Goal: Task Accomplishment & Management: Manage account settings

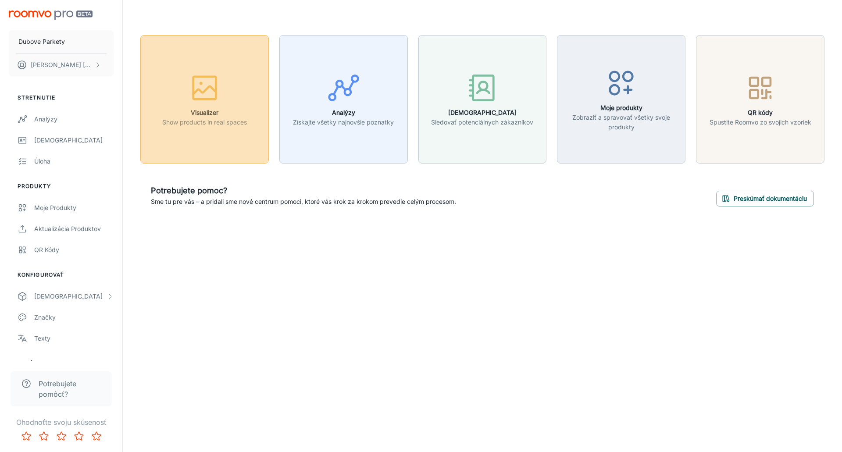
click at [196, 86] on icon "button" at bounding box center [204, 87] width 33 height 33
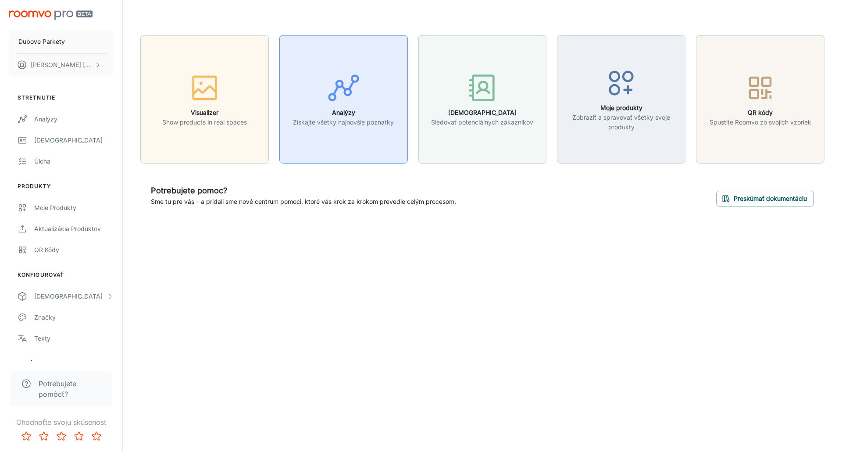
click at [330, 111] on h6 "Analýzy" at bounding box center [343, 113] width 101 height 10
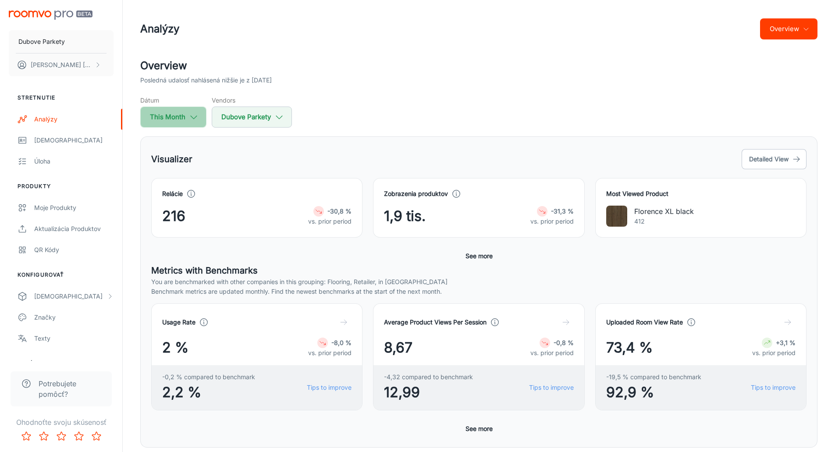
click at [196, 119] on icon "button" at bounding box center [194, 117] width 10 height 10
select select "7"
select select "2025"
select select "7"
select select "2025"
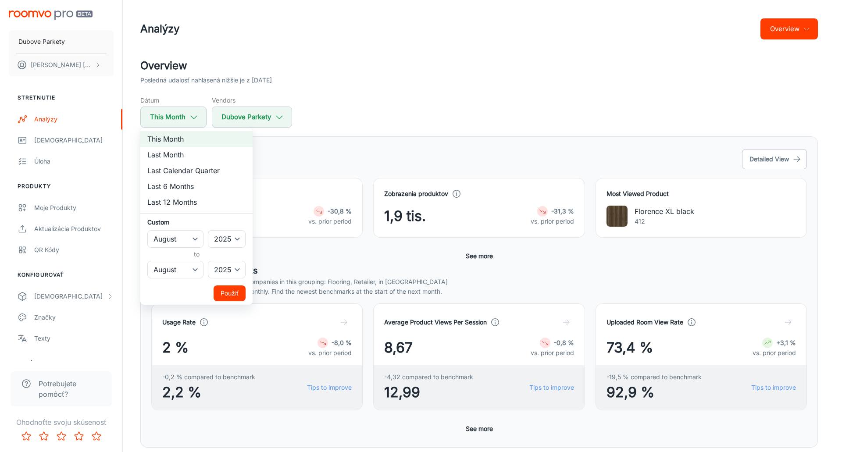
click at [189, 186] on li "Last 6 Months" at bounding box center [196, 186] width 112 height 16
select select "1"
select select "6"
click at [226, 295] on button "Použiť" at bounding box center [230, 294] width 32 height 16
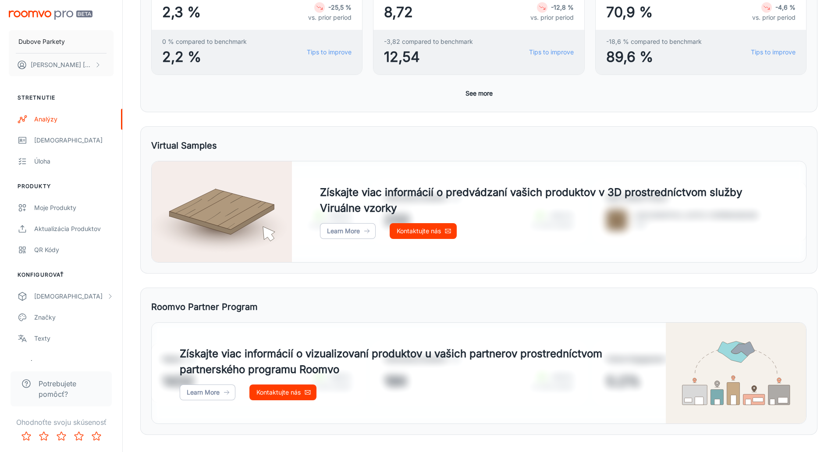
scroll to position [353, 0]
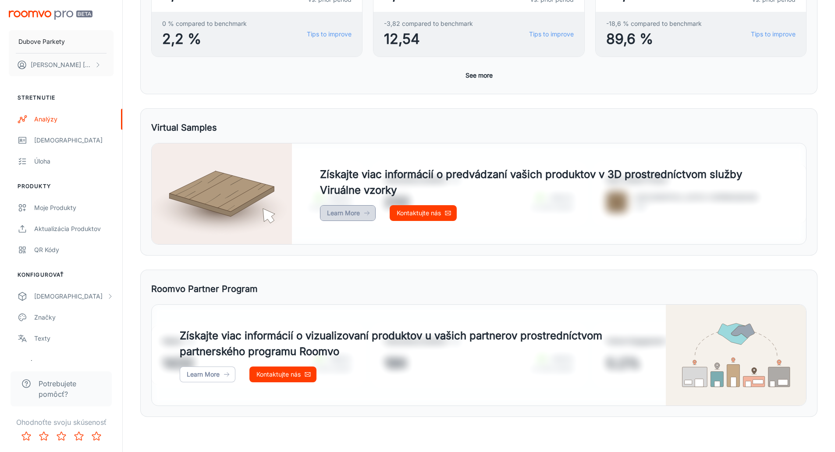
click at [352, 212] on link "Learn More" at bounding box center [348, 213] width 56 height 16
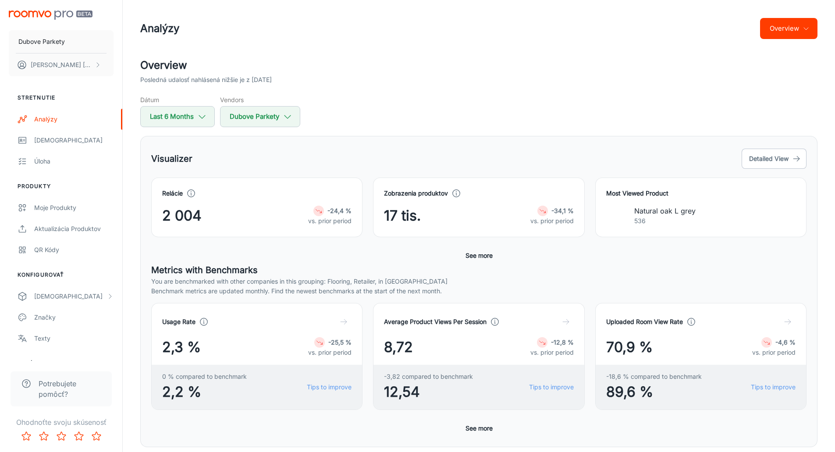
scroll to position [0, 0]
click at [40, 141] on div "[DEMOGRAPHIC_DATA]" at bounding box center [73, 141] width 79 height 10
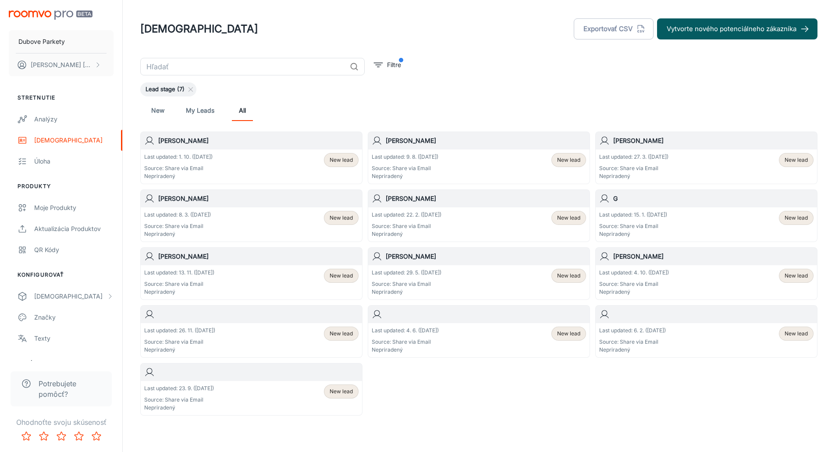
click at [184, 158] on p "Last updated: 1. 10. ([DATE])" at bounding box center [178, 157] width 68 height 8
click at [392, 155] on p "Last updated: 9. 8. ([DATE])" at bounding box center [405, 157] width 67 height 8
click at [45, 162] on div "Úloha" at bounding box center [73, 162] width 79 height 10
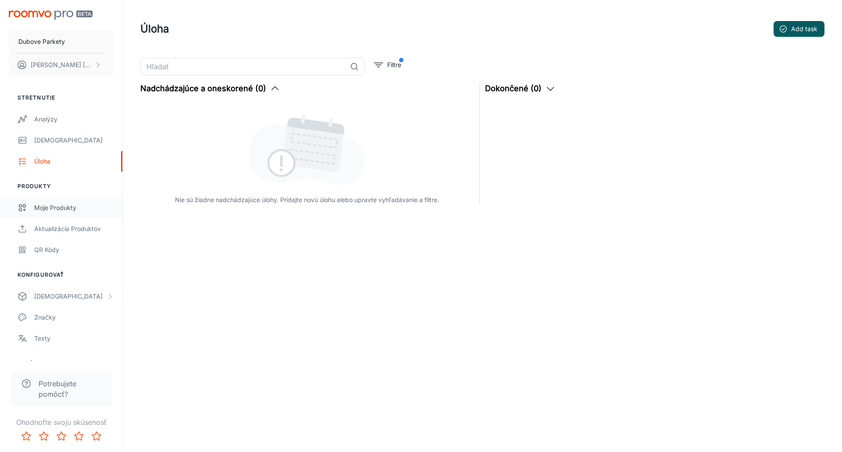
click at [54, 207] on div "Moje produkty" at bounding box center [73, 208] width 79 height 10
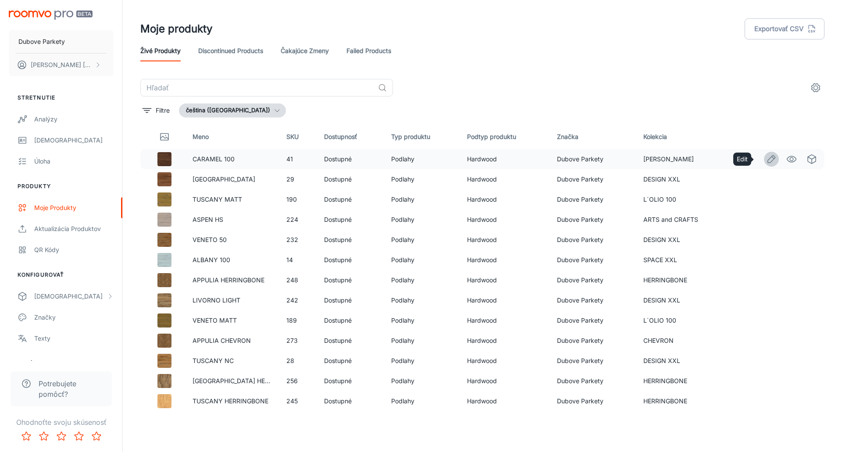
click at [768, 161] on icon "Edit" at bounding box center [771, 158] width 7 height 7
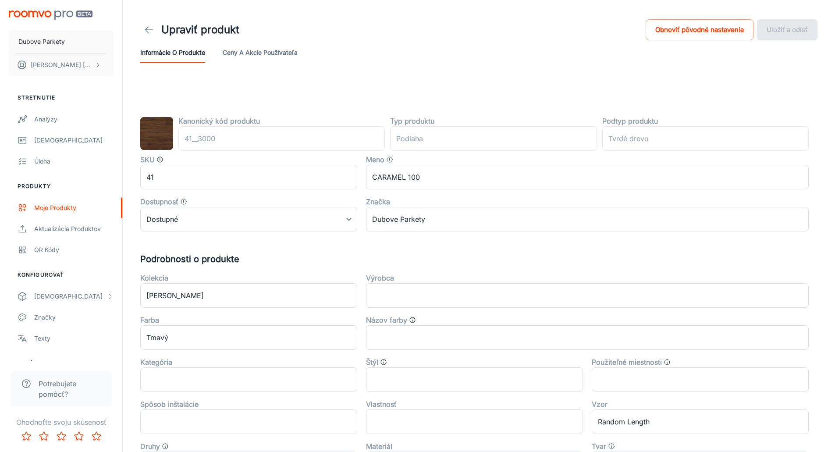
type input "Tvrdé dřevo"
click at [151, 139] on img at bounding box center [156, 133] width 33 height 33
click at [166, 174] on input "41" at bounding box center [248, 177] width 217 height 25
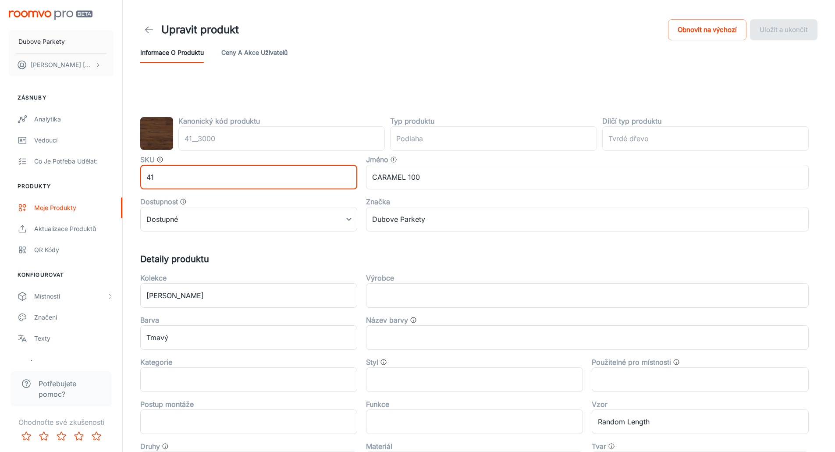
click at [213, 99] on div "Kanonický kód produktu 41__3000 ​ Typ produktu podlaha ​ Dílčí typ produktu Tvr…" at bounding box center [479, 359] width 699 height 556
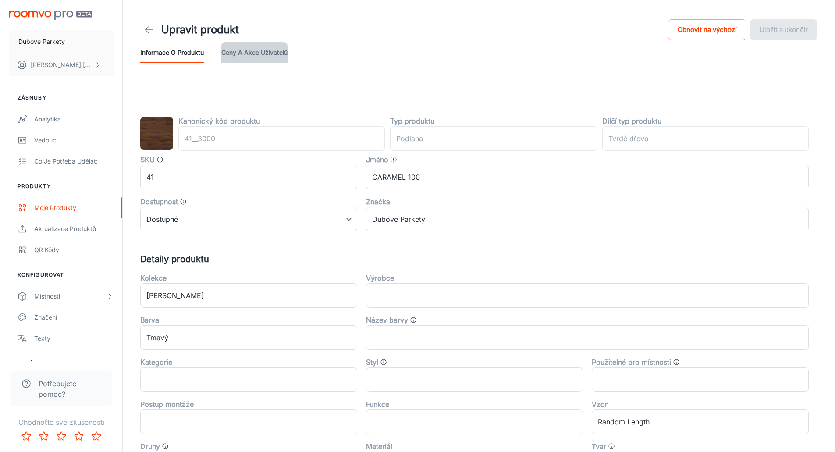
click at [241, 54] on button "Ceny a akce uživatelů" at bounding box center [254, 52] width 66 height 21
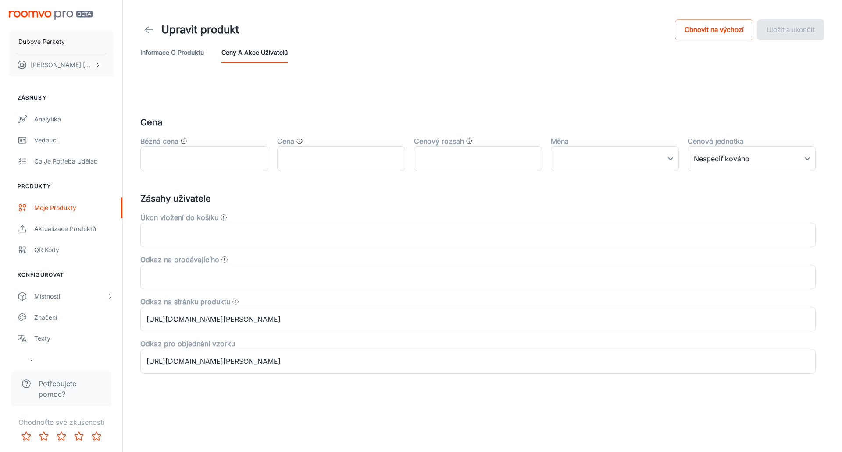
click at [144, 30] on icon at bounding box center [149, 30] width 11 height 11
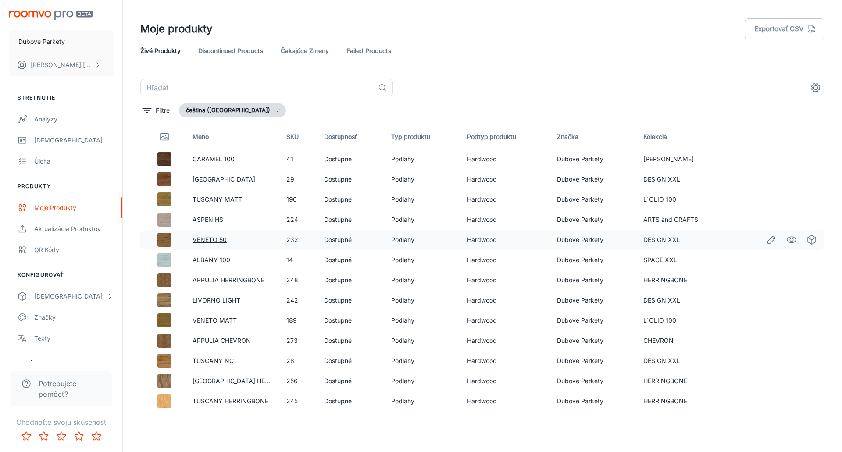
click at [207, 240] on link "VENETO 50" at bounding box center [210, 239] width 34 height 7
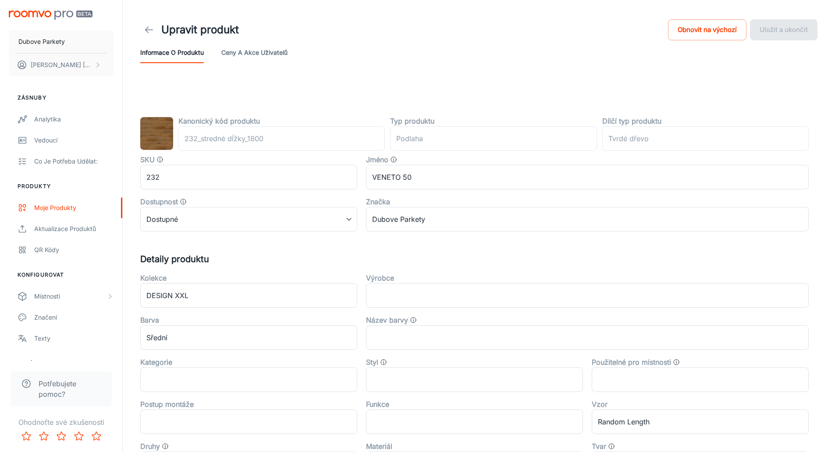
click at [231, 50] on button "Ceny a akce uživatelů" at bounding box center [254, 52] width 66 height 21
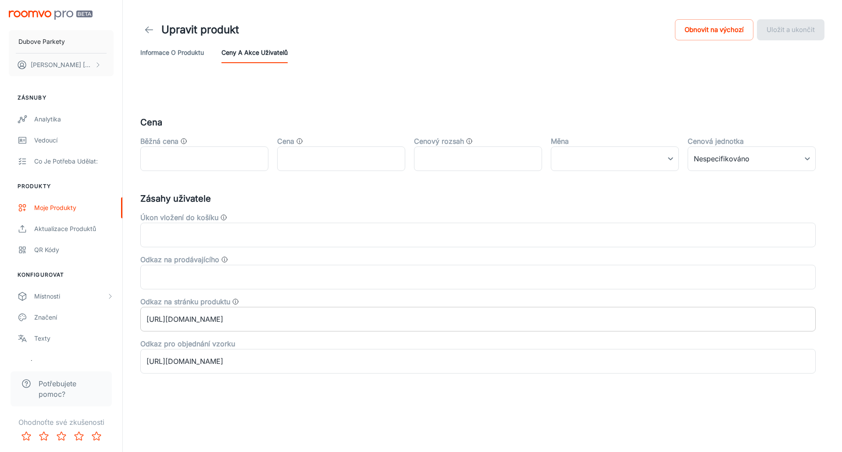
click at [375, 321] on input "[URL][DOMAIN_NAME]" at bounding box center [477, 319] width 675 height 25
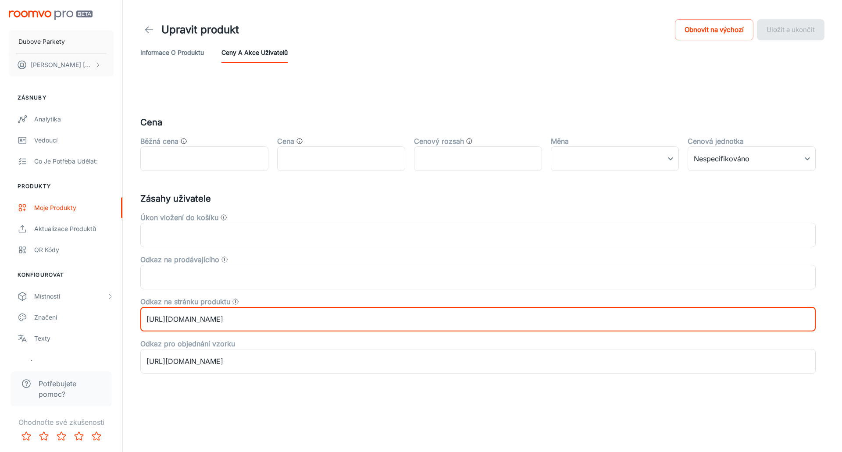
click at [407, 320] on input "[URL][DOMAIN_NAME]" at bounding box center [477, 319] width 675 height 25
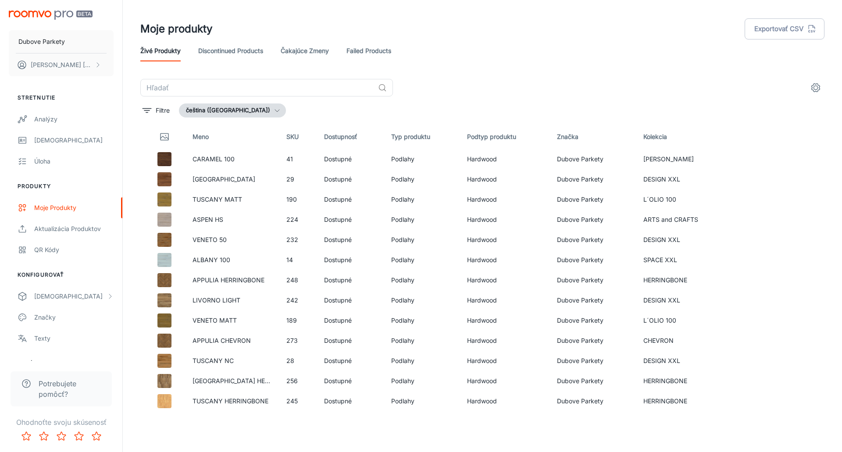
click at [274, 112] on icon "button" at bounding box center [277, 110] width 7 height 7
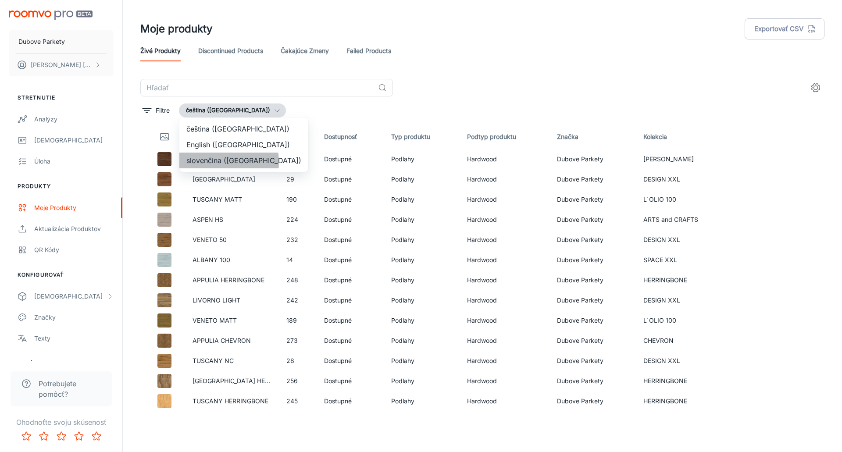
click at [210, 162] on li "slovenčina ([GEOGRAPHIC_DATA])" at bounding box center [243, 161] width 129 height 16
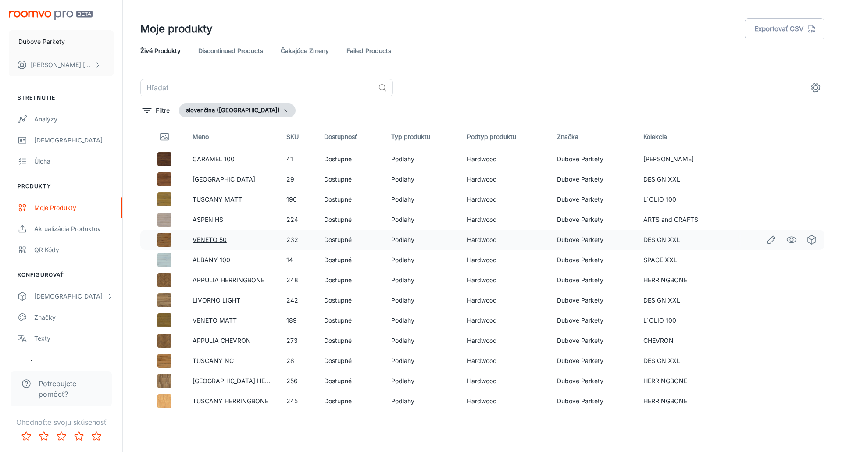
click at [204, 239] on link "VENETO 50" at bounding box center [210, 239] width 34 height 7
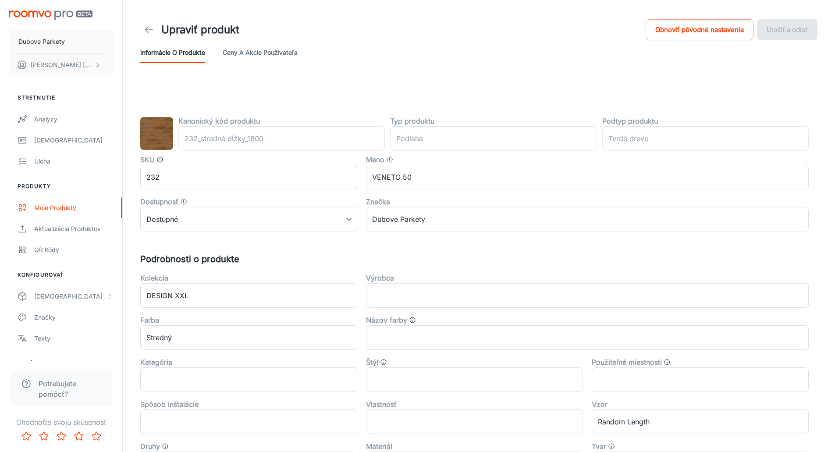
click at [265, 52] on button "Ceny a akcie používateľa" at bounding box center [260, 52] width 75 height 21
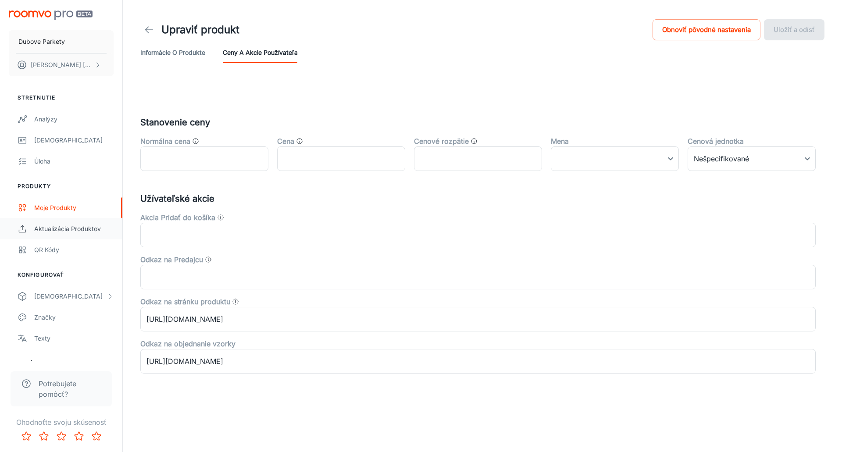
click at [71, 228] on div "Aktualizácia produktov" at bounding box center [73, 229] width 79 height 10
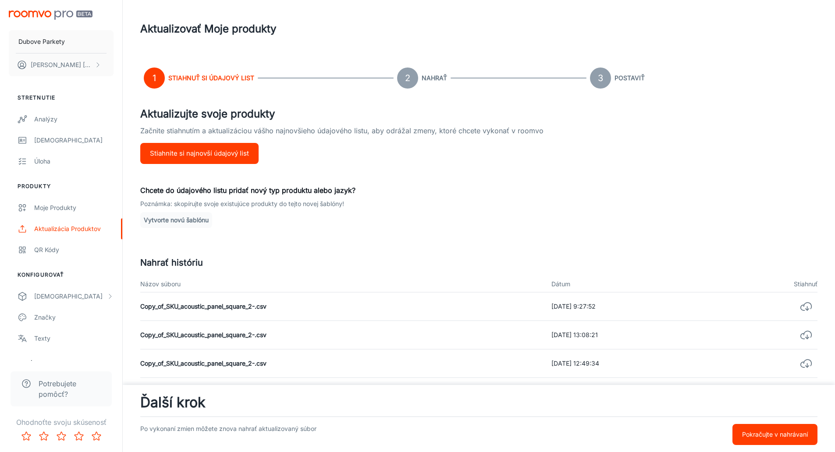
click at [184, 156] on button "Stiahnite si najnovší údajový list" at bounding box center [199, 153] width 118 height 21
click at [194, 219] on button "Vytvorte novú šablónu" at bounding box center [176, 220] width 72 height 16
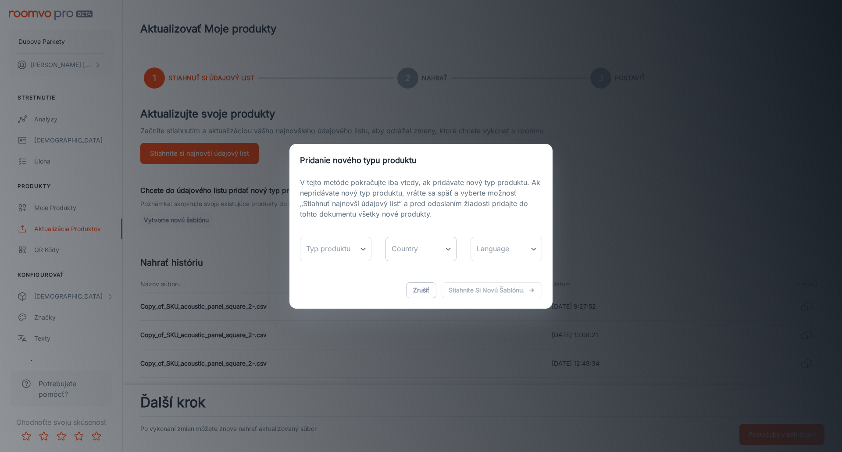
click at [430, 251] on body "Dubove Parkety [PERSON_NAME] Stretnutie Analýzy Vedie Úloha Produkty Moje produ…" at bounding box center [421, 226] width 842 height 452
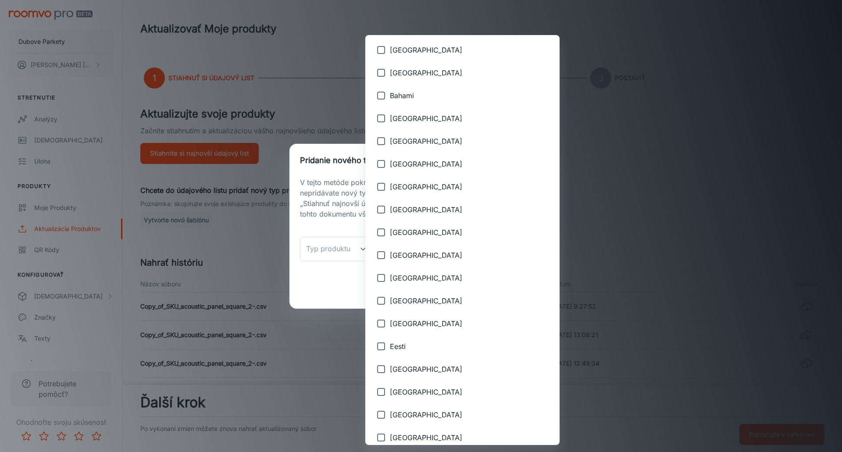
click at [521, 245] on div at bounding box center [421, 226] width 842 height 452
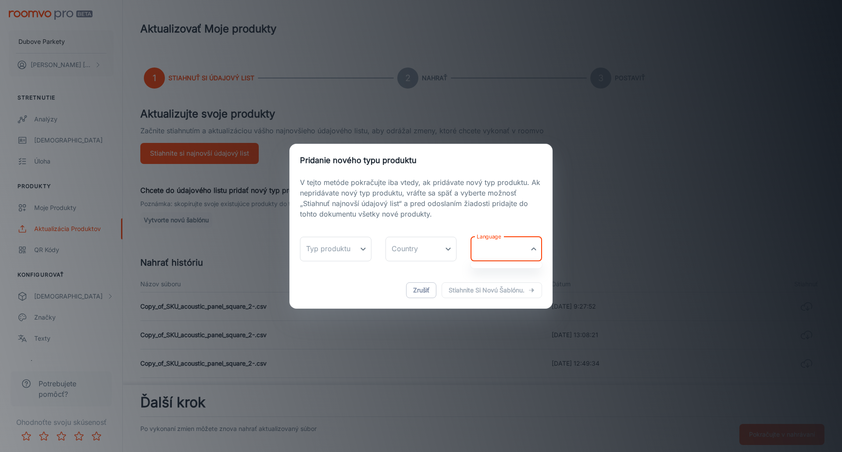
click at [521, 246] on body "Dubove Parkety [PERSON_NAME] Stretnutie Analýzy Vedie Úloha Produkty Moje produ…" at bounding box center [421, 226] width 842 height 452
click at [420, 288] on div at bounding box center [421, 226] width 842 height 452
click at [425, 287] on button "Zrušiť" at bounding box center [421, 290] width 30 height 16
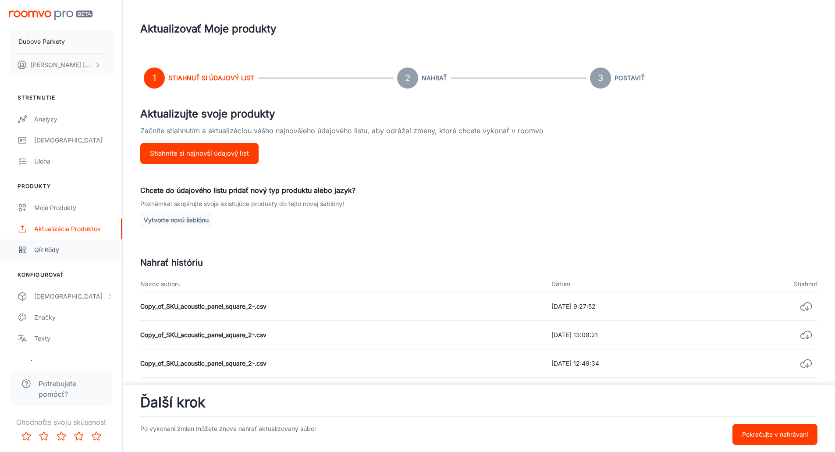
click at [51, 251] on div "QR kódy" at bounding box center [73, 250] width 79 height 10
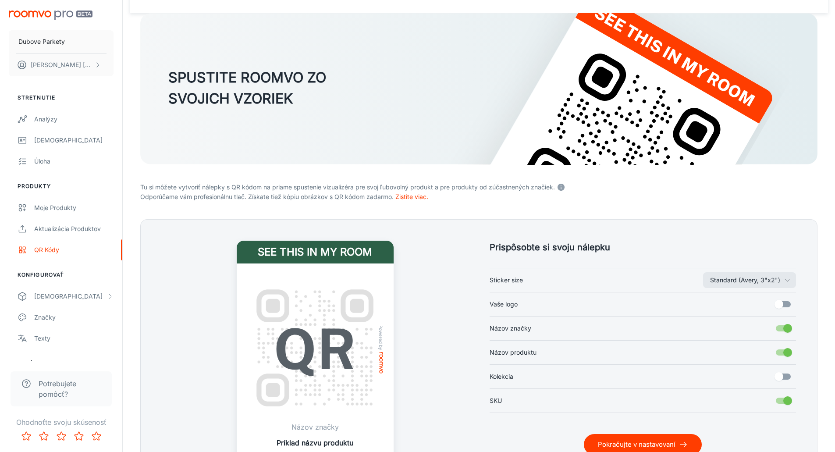
scroll to position [126, 0]
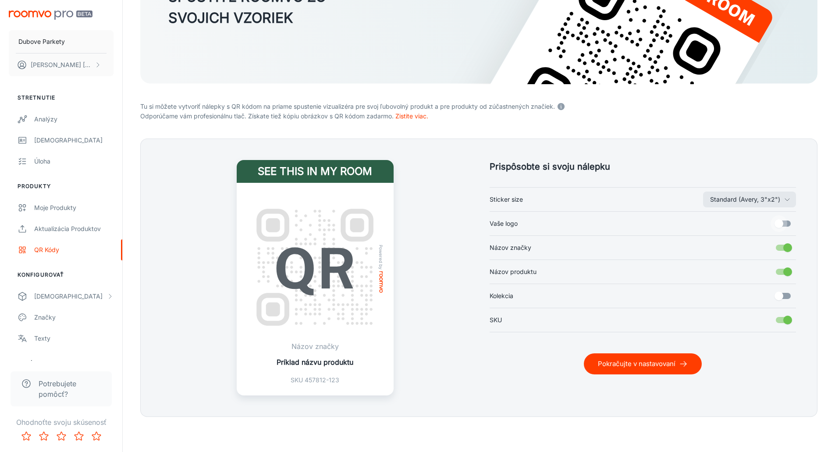
click at [786, 222] on input "Vaše logo" at bounding box center [779, 223] width 50 height 17
checkbox input "true"
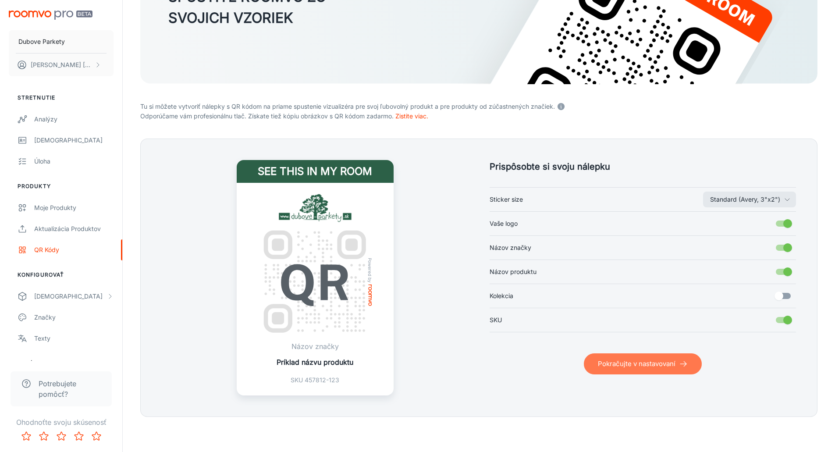
click at [603, 364] on button "Pokračujte v nastavovaní" at bounding box center [643, 363] width 118 height 21
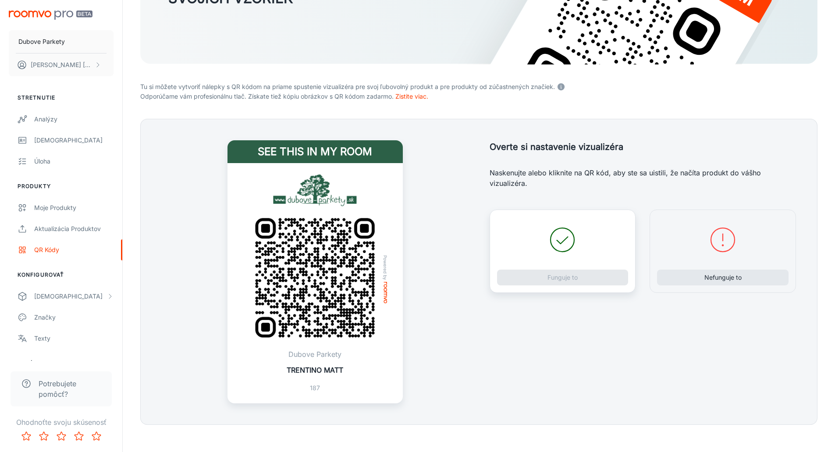
scroll to position [153, 0]
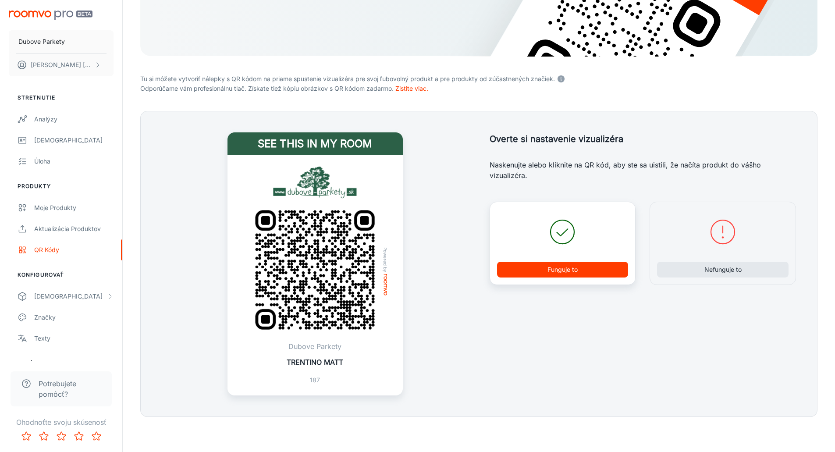
click at [558, 265] on button "Funguje to" at bounding box center [563, 270] width 132 height 16
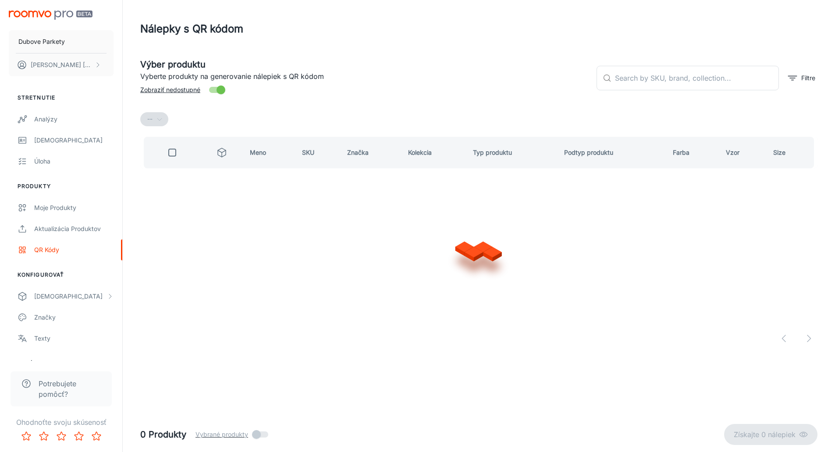
scroll to position [0, 0]
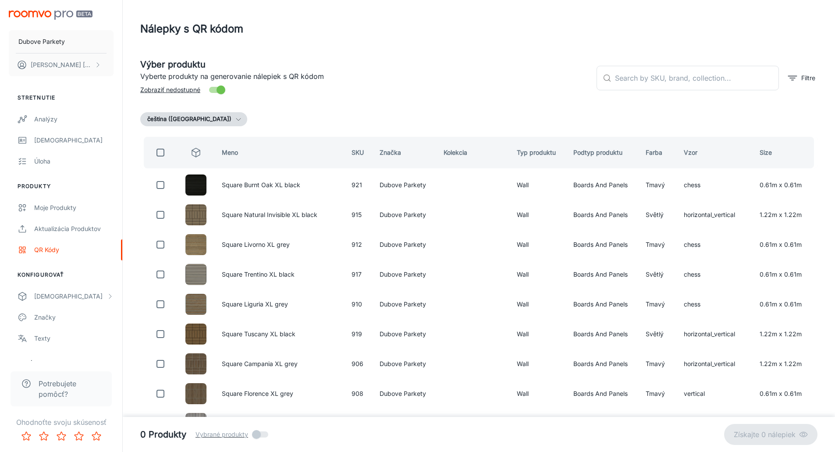
click at [192, 122] on button "čeština ([GEOGRAPHIC_DATA])" at bounding box center [193, 119] width 107 height 14
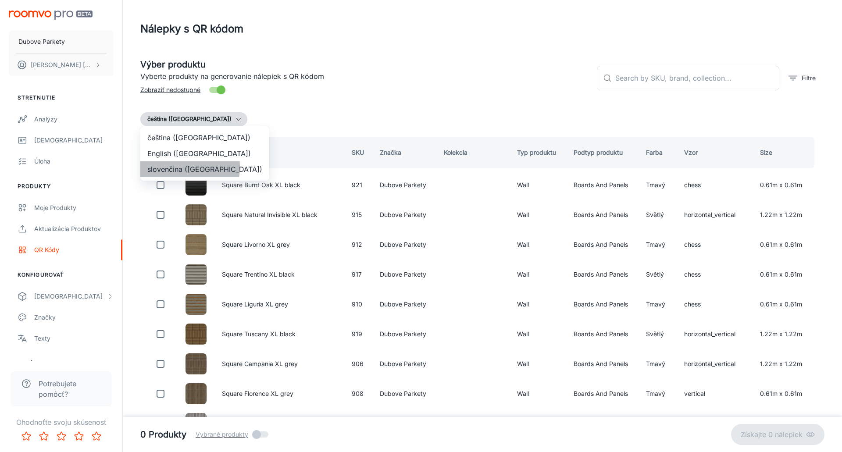
click at [168, 167] on li "slovenčina ([GEOGRAPHIC_DATA])" at bounding box center [204, 169] width 129 height 16
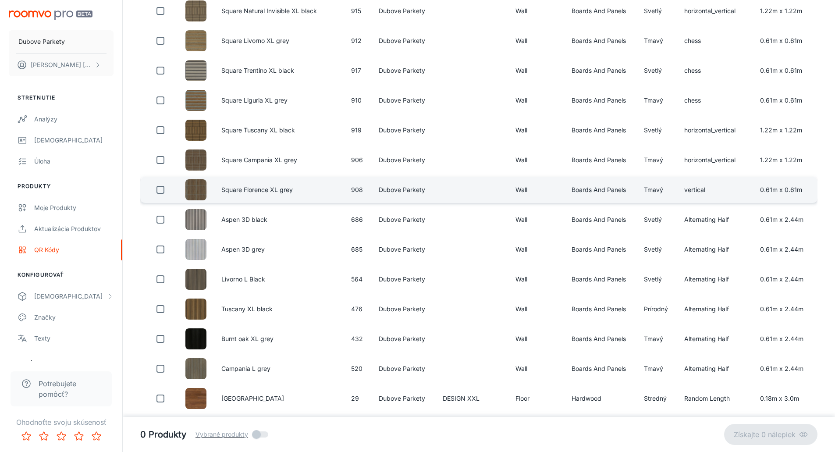
scroll to position [219, 0]
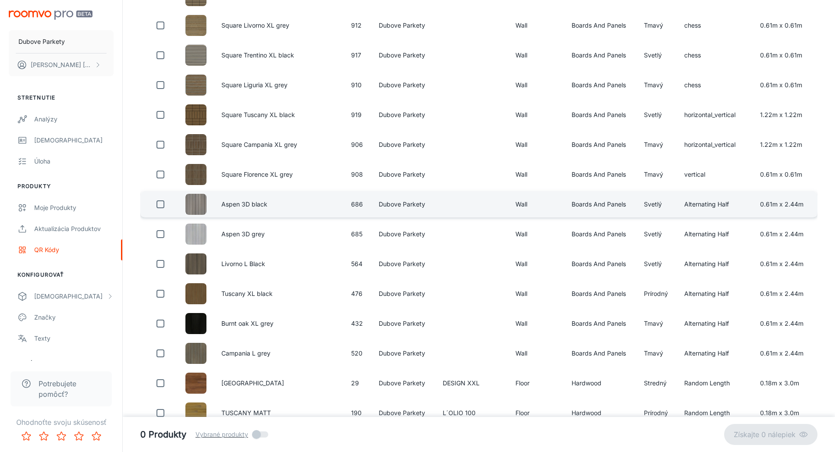
click at [160, 204] on input "checkbox" at bounding box center [161, 205] width 18 height 18
checkbox input "true"
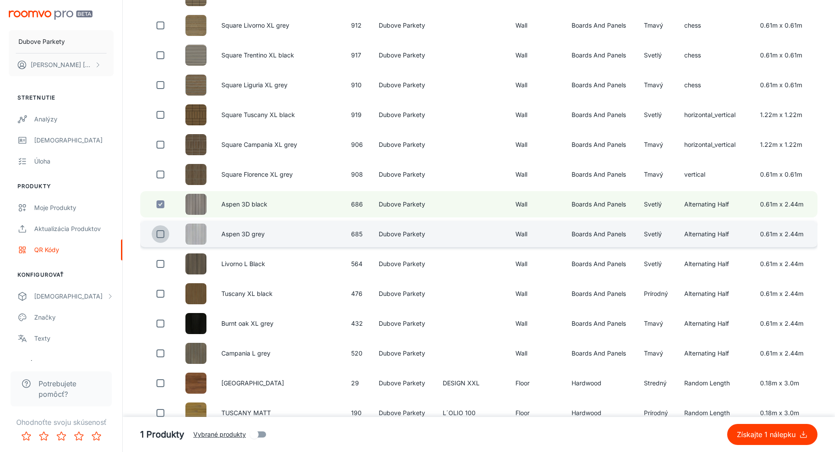
click at [160, 235] on input "checkbox" at bounding box center [161, 234] width 18 height 18
checkbox input "true"
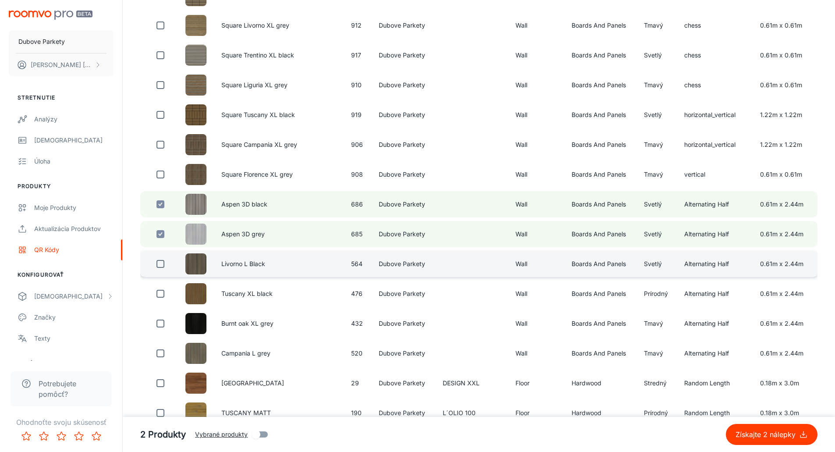
click at [161, 265] on input "checkbox" at bounding box center [161, 264] width 18 height 18
click at [161, 266] on input "checkbox" at bounding box center [161, 264] width 18 height 18
checkbox input "false"
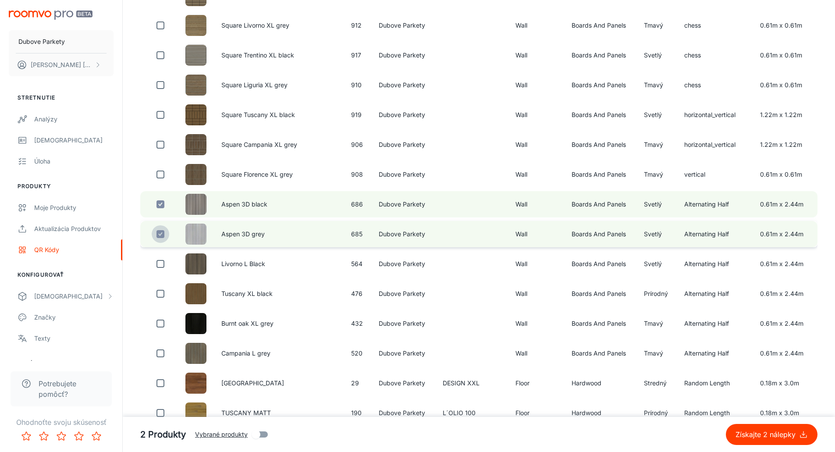
click at [161, 239] on input "checkbox" at bounding box center [161, 234] width 18 height 18
checkbox input "false"
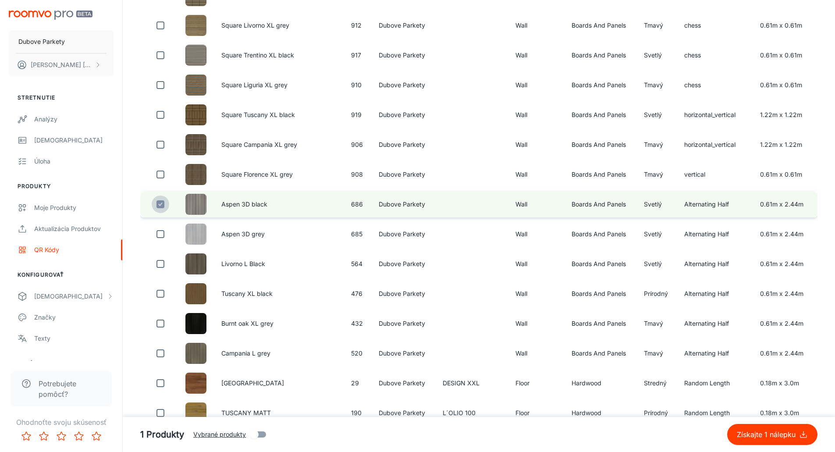
click at [162, 205] on input "checkbox" at bounding box center [161, 205] width 18 height 18
checkbox input "false"
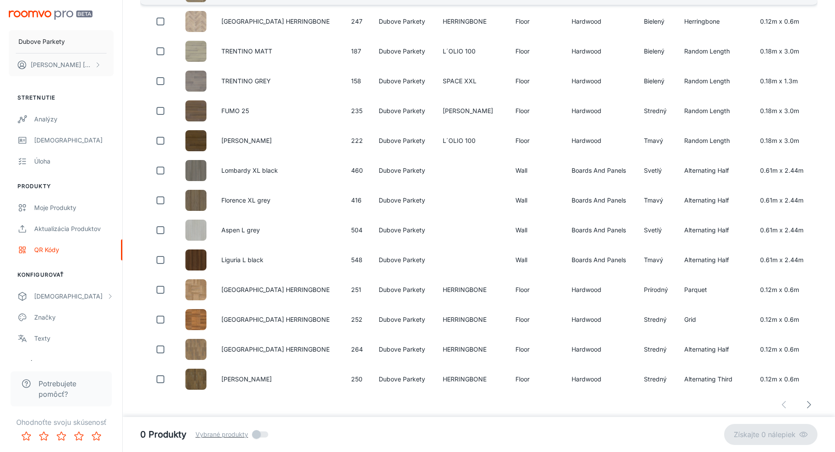
scroll to position [2762, 0]
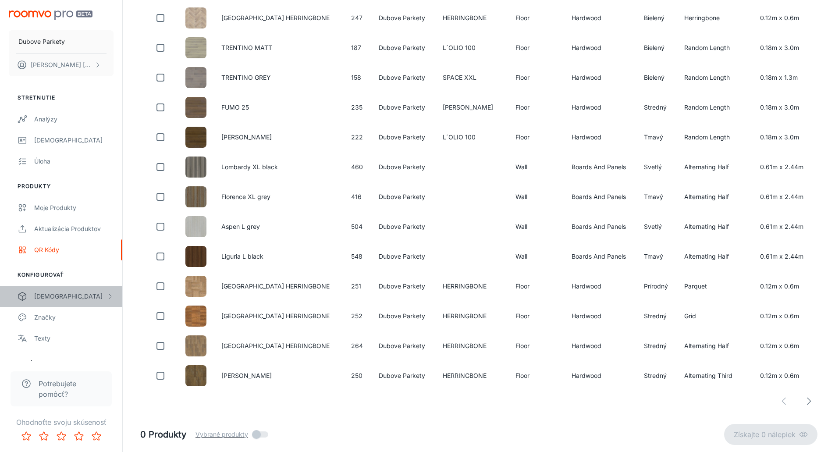
click at [54, 297] on div "[DEMOGRAPHIC_DATA]" at bounding box center [70, 297] width 72 height 10
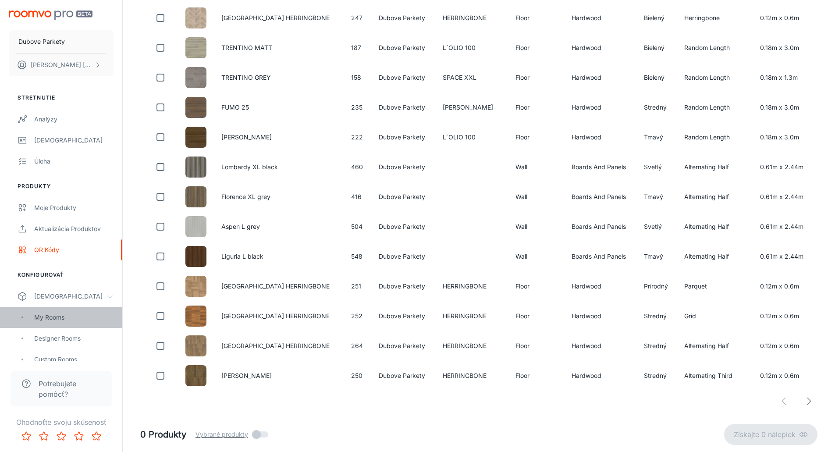
click at [46, 313] on div "My Rooms" at bounding box center [73, 318] width 79 height 10
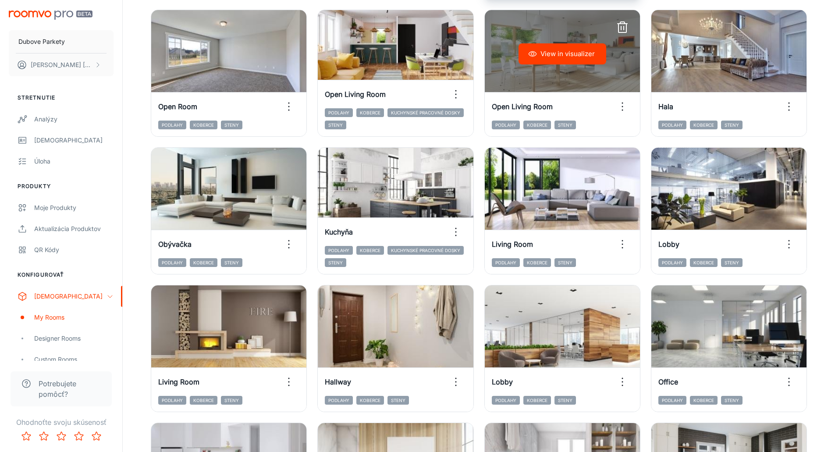
scroll to position [439, 0]
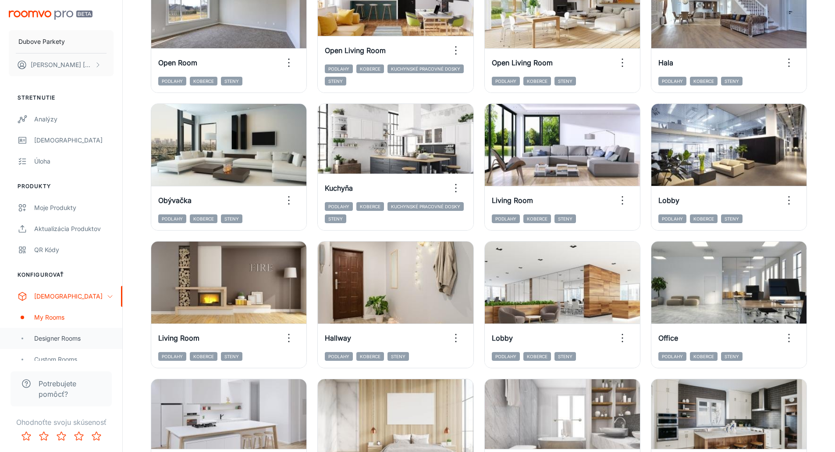
click at [49, 336] on div "Designer Rooms" at bounding box center [73, 339] width 79 height 10
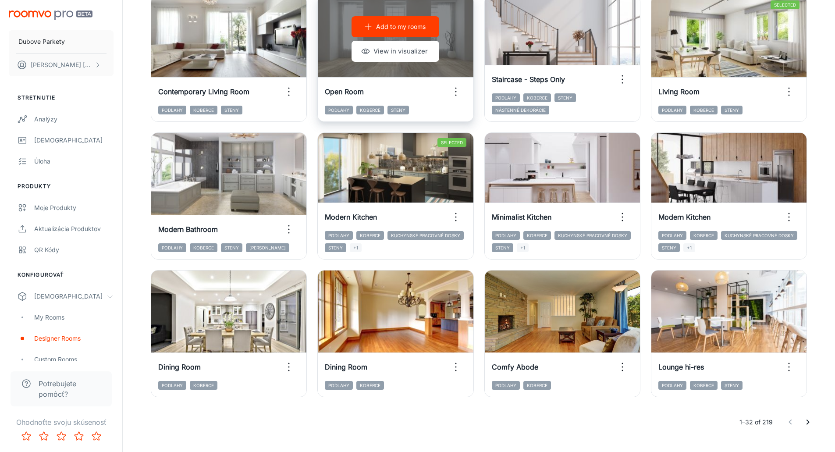
scroll to position [853, 0]
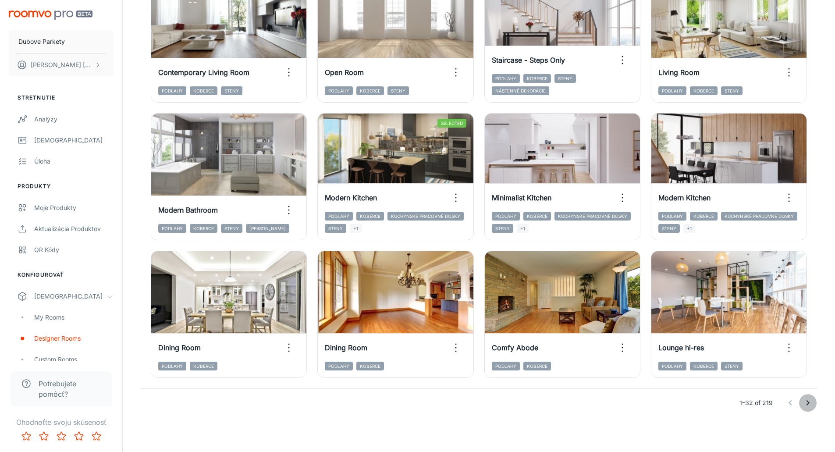
click at [806, 405] on icon "Go to next page" at bounding box center [808, 403] width 11 height 11
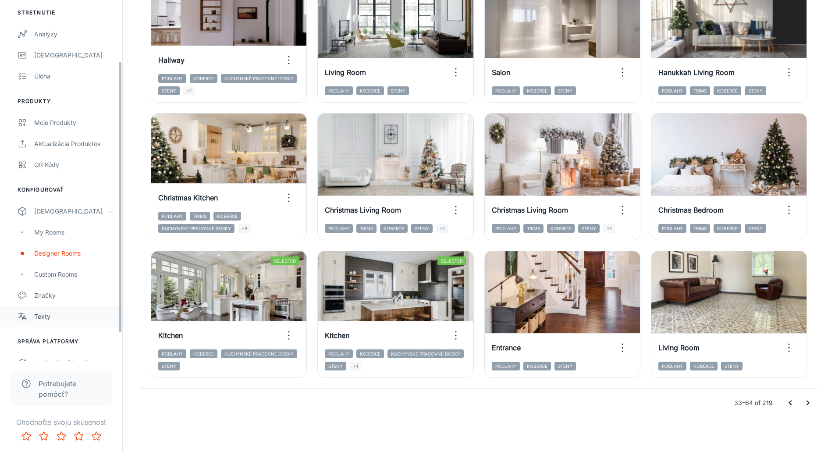
scroll to position [88, 0]
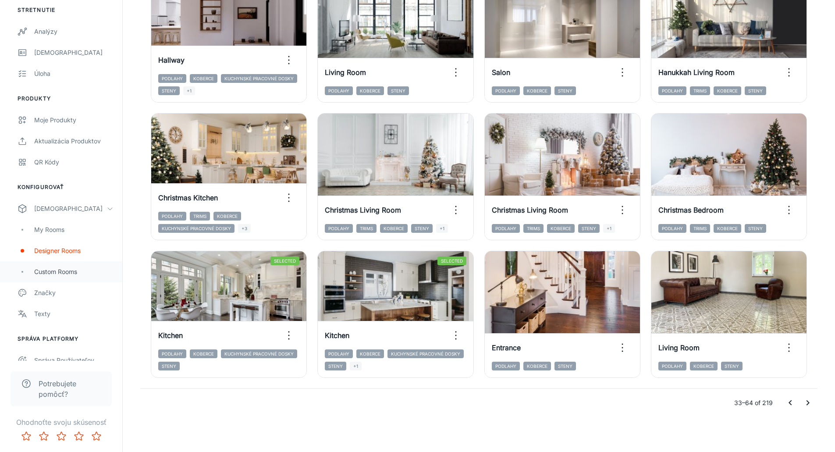
click at [48, 275] on div "Custom Rooms" at bounding box center [73, 272] width 79 height 10
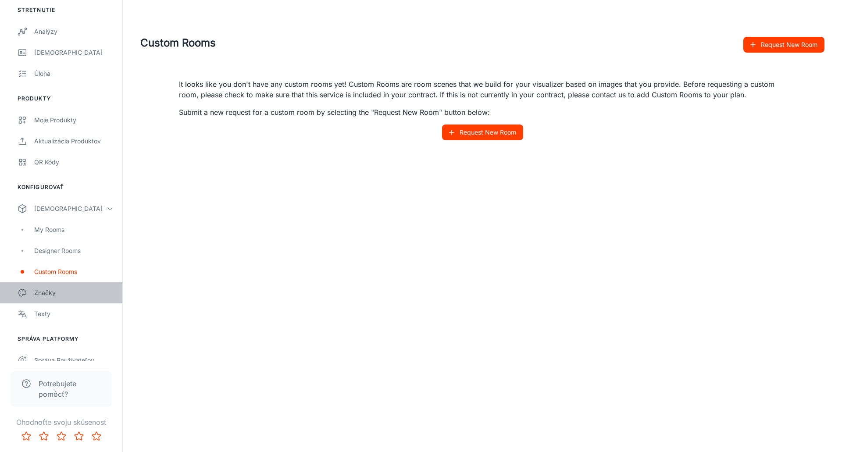
click at [36, 295] on div "Značky" at bounding box center [73, 293] width 79 height 10
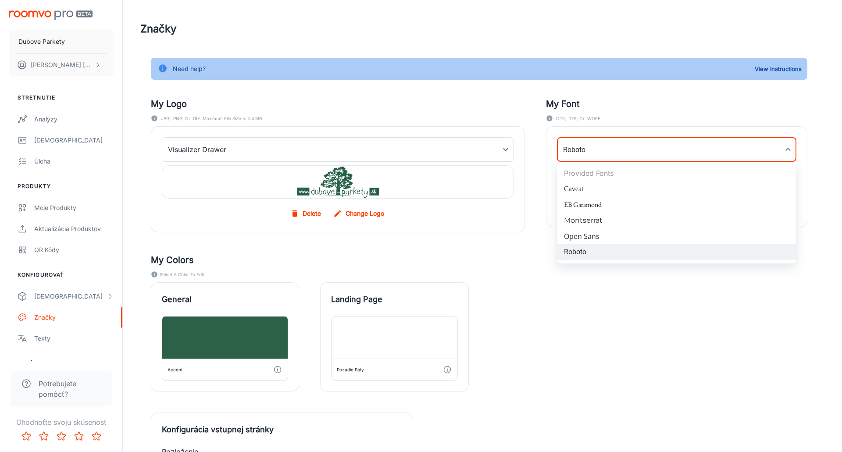
click at [571, 149] on body "Dubove Parkety [PERSON_NAME] Stretnutie Analýzy Vedie Úloha Produkty Moje produ…" at bounding box center [421, 226] width 842 height 452
click at [426, 148] on div at bounding box center [421, 226] width 842 height 452
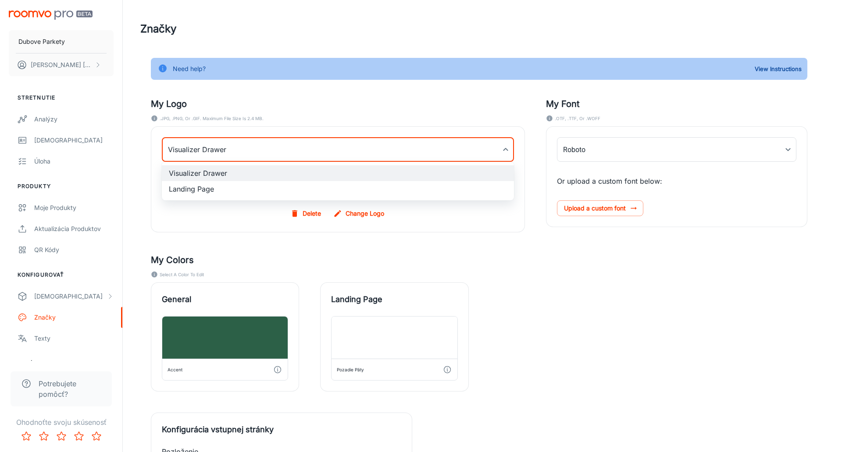
click at [512, 152] on body "Dubove Parkety [PERSON_NAME] Stretnutie Analýzy Vedie Úloha Produkty Moje produ…" at bounding box center [421, 226] width 842 height 452
click at [509, 151] on div at bounding box center [421, 226] width 842 height 452
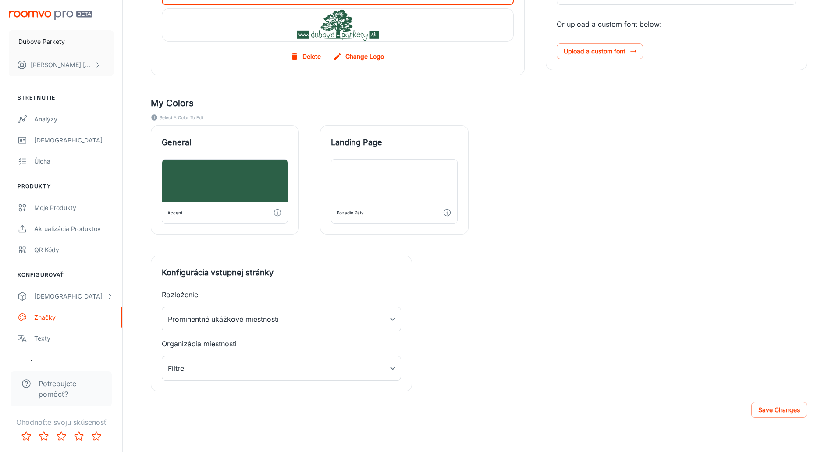
scroll to position [158, 0]
click at [259, 294] on body "Dubove Parkety [PERSON_NAME] Stretnutie Analýzy Vedie Úloha Produkty Moje produ…" at bounding box center [417, 68] width 835 height 452
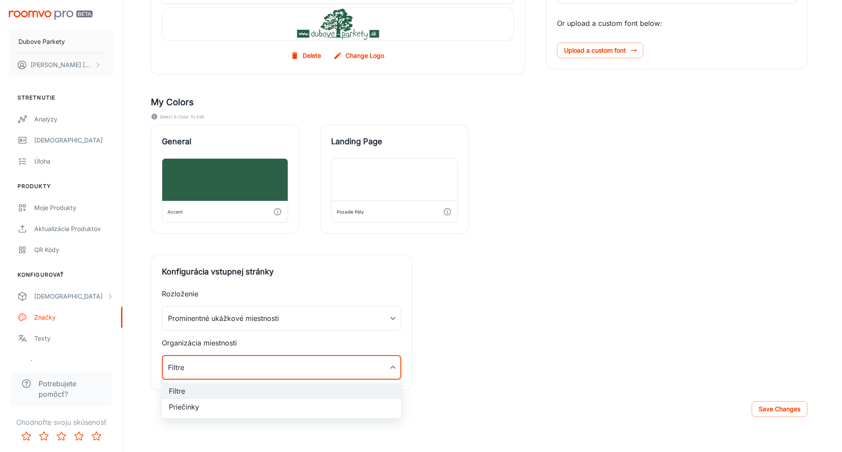
click at [259, 365] on div at bounding box center [421, 226] width 842 height 452
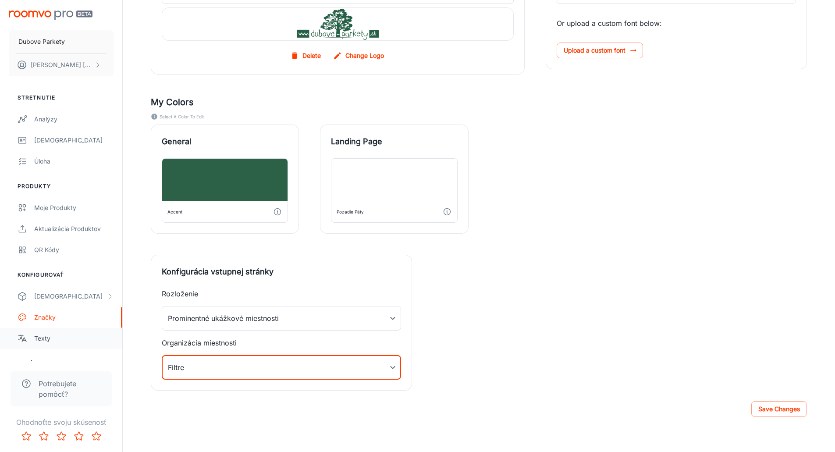
click at [48, 337] on div "Texty" at bounding box center [73, 339] width 79 height 10
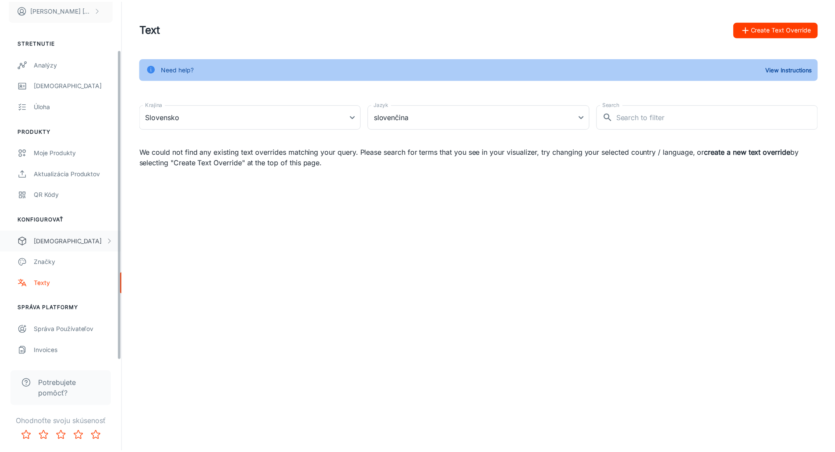
scroll to position [56, 0]
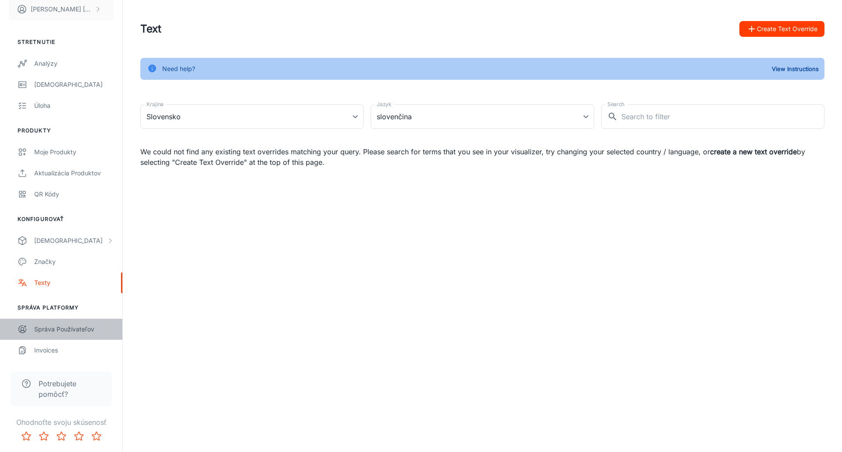
click at [54, 331] on div "Správa používateľov" at bounding box center [73, 330] width 79 height 10
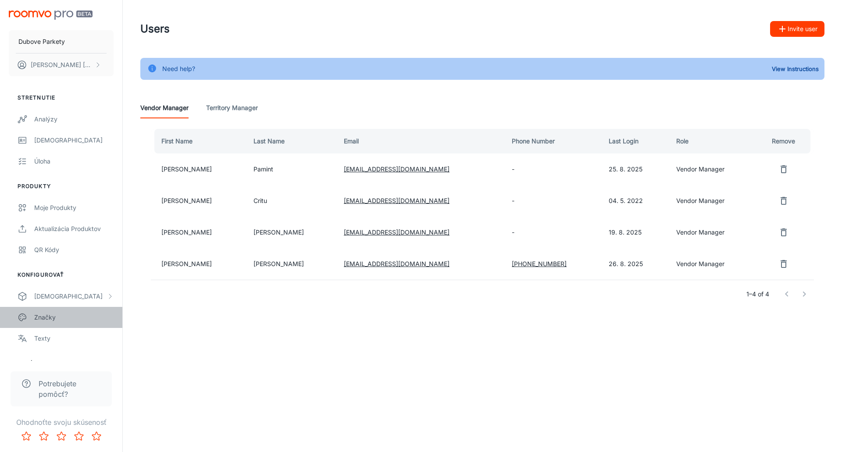
click at [39, 316] on div "Značky" at bounding box center [73, 318] width 79 height 10
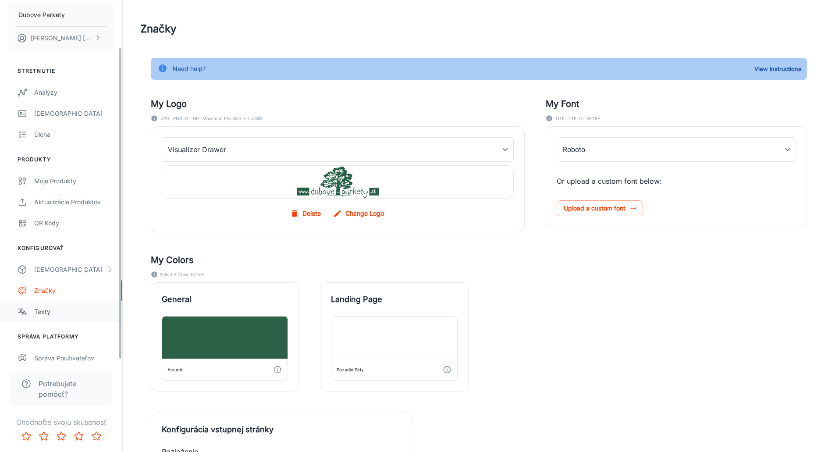
scroll to position [56, 0]
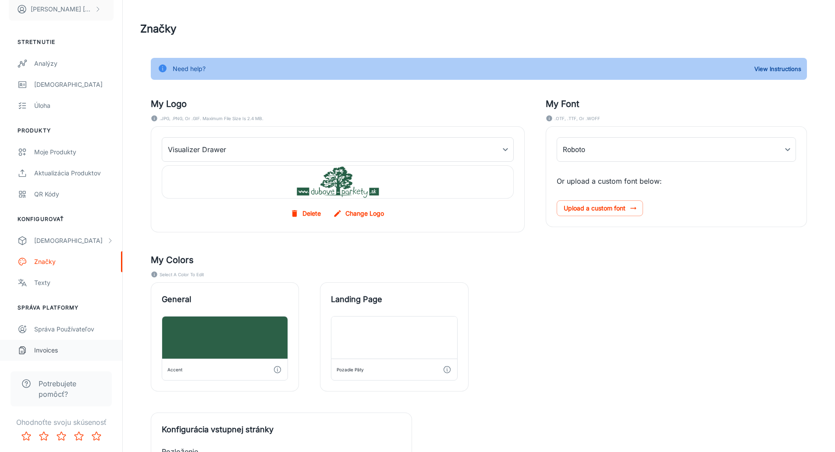
click at [48, 350] on div "Invoices" at bounding box center [73, 351] width 79 height 10
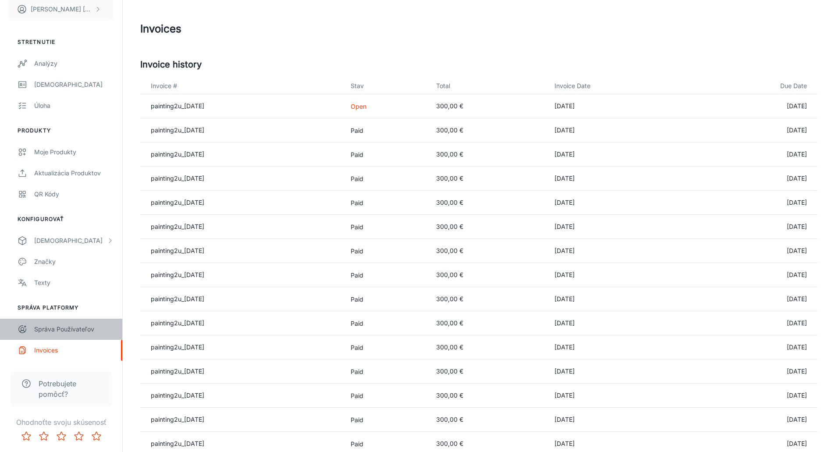
click at [52, 329] on div "Správa používateľov" at bounding box center [73, 330] width 79 height 10
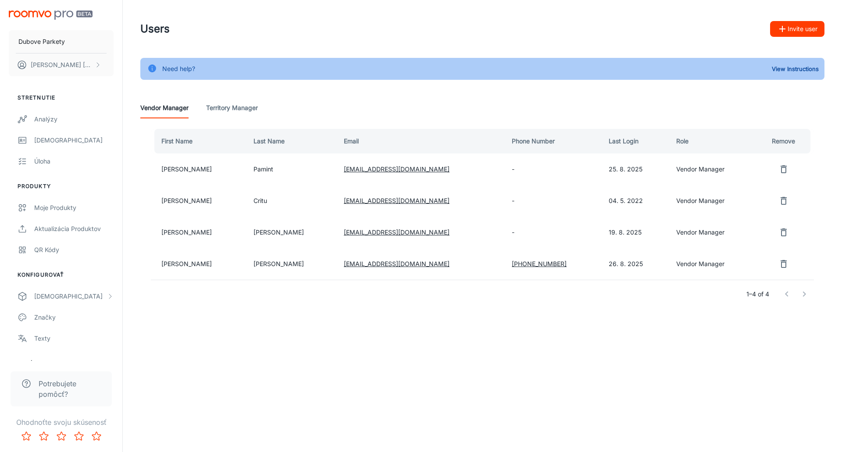
click at [218, 111] on Manager "Territory Manager" at bounding box center [232, 107] width 52 height 21
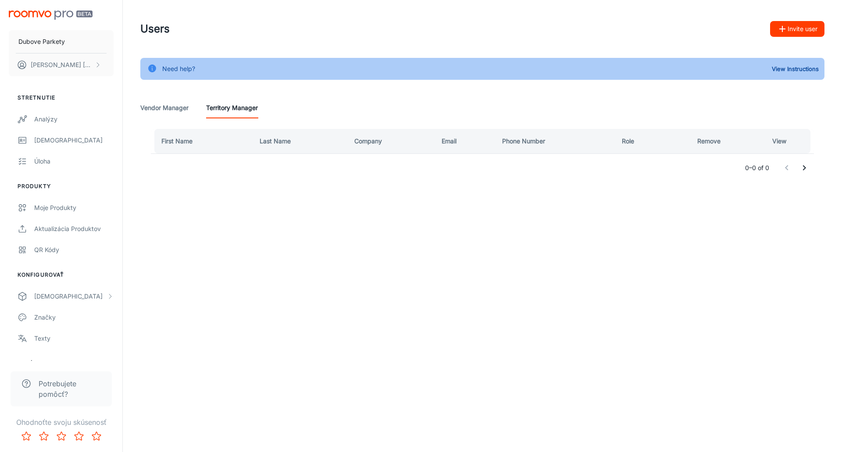
click at [160, 107] on Manager "Vendor Manager" at bounding box center [164, 107] width 48 height 21
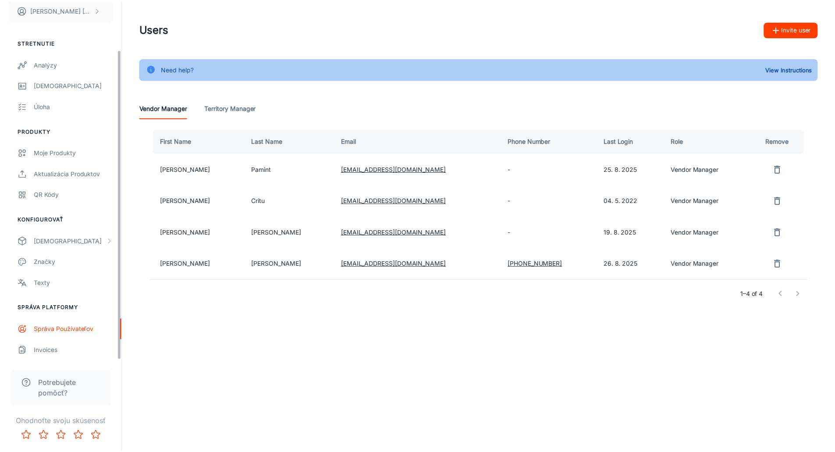
scroll to position [56, 0]
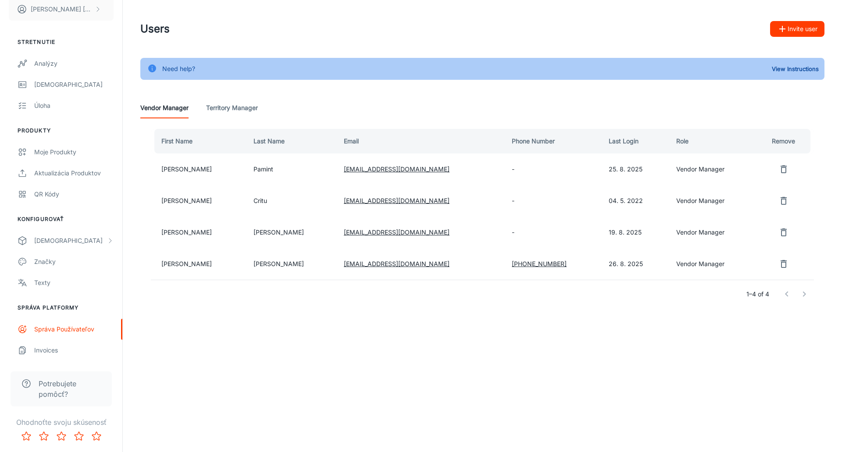
click at [53, 389] on span "Potrebujete pomôcť?" at bounding box center [70, 388] width 63 height 21
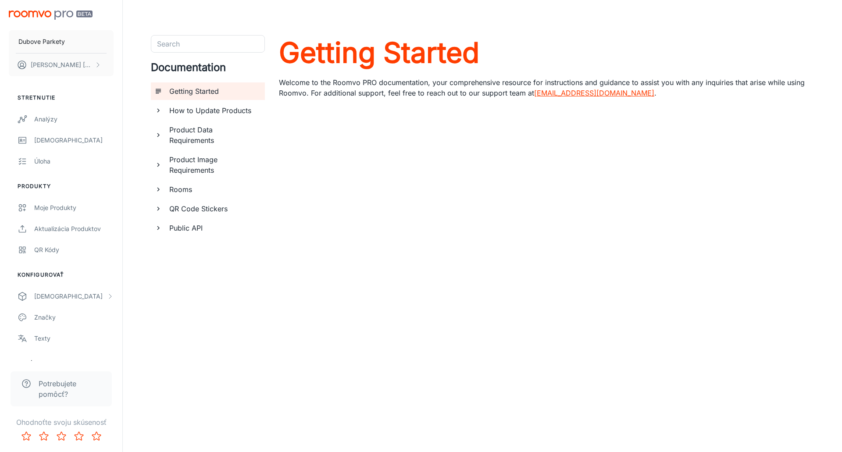
click at [182, 229] on h6 "Public API" at bounding box center [213, 228] width 89 height 11
click at [180, 210] on h6 "QR Code Stickers" at bounding box center [213, 208] width 89 height 11
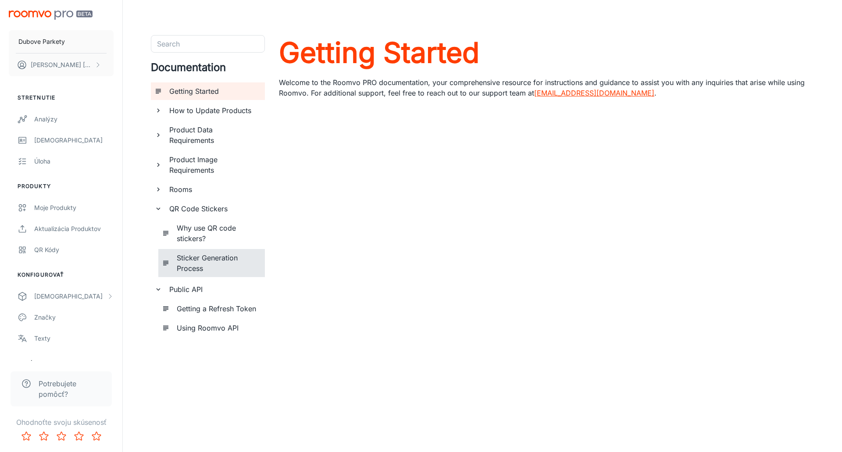
click at [211, 261] on h6 "Sticker Generation Process" at bounding box center [217, 263] width 81 height 21
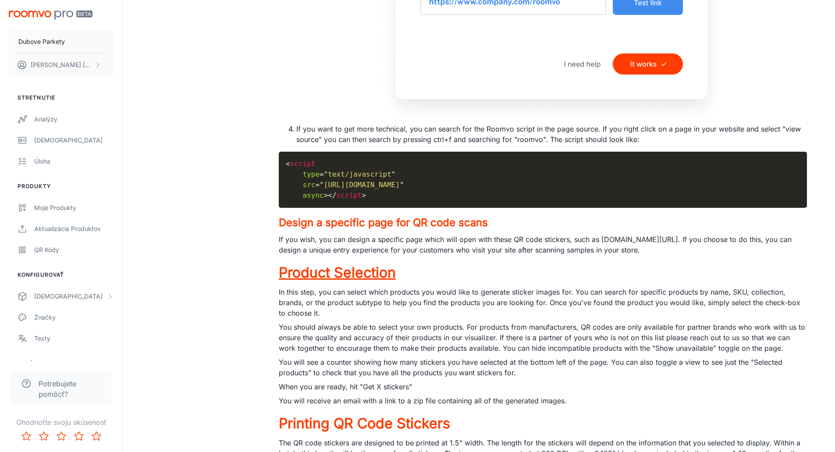
scroll to position [1045, 0]
